Goal: Task Accomplishment & Management: Manage account settings

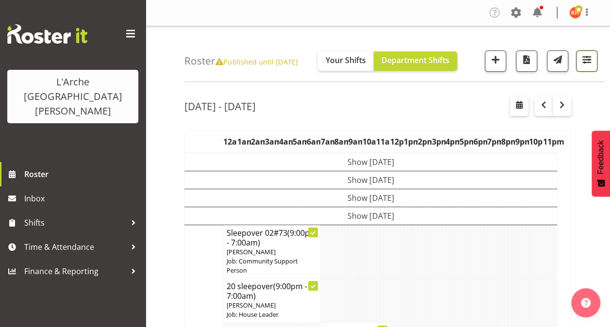
click at [586, 63] on span "button" at bounding box center [586, 59] width 13 height 13
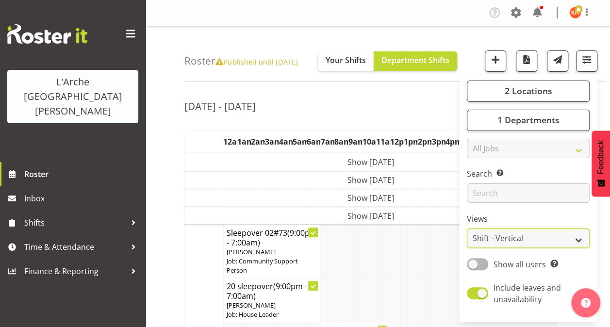
click at [507, 236] on select "Staff Role Shift - Horizontal Shift - Vertical Staff - Location" at bounding box center [528, 237] width 123 height 19
select select "staff"
click at [467, 228] on select "Staff Role Shift - Horizontal Shift - Vertical Staff - Location" at bounding box center [528, 237] width 123 height 19
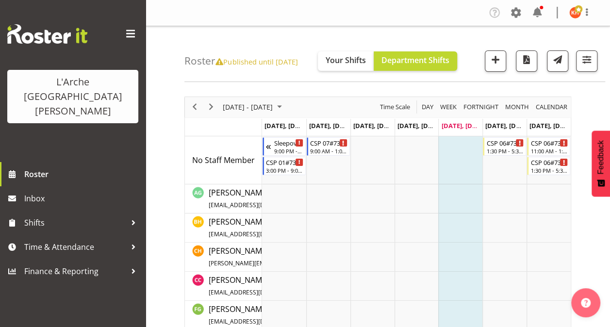
click at [134, 31] on span at bounding box center [131, 34] width 16 height 16
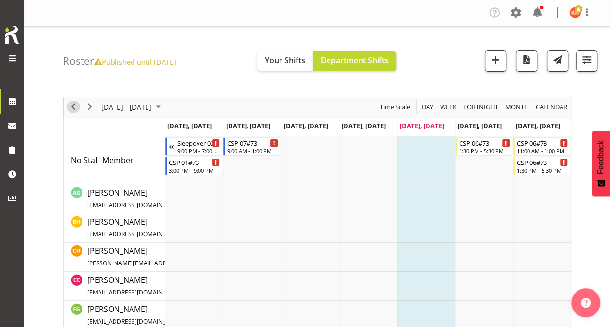
click at [74, 105] on span "Previous" at bounding box center [73, 107] width 12 height 12
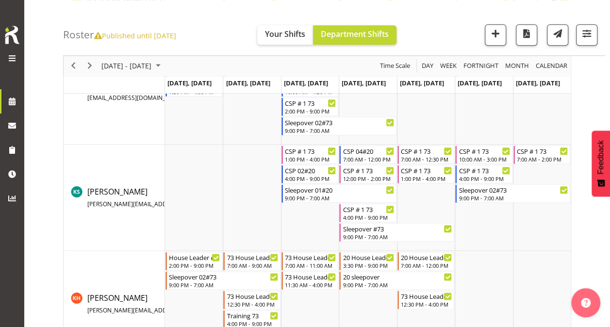
scroll to position [485, 0]
